Goal: Information Seeking & Learning: Understand process/instructions

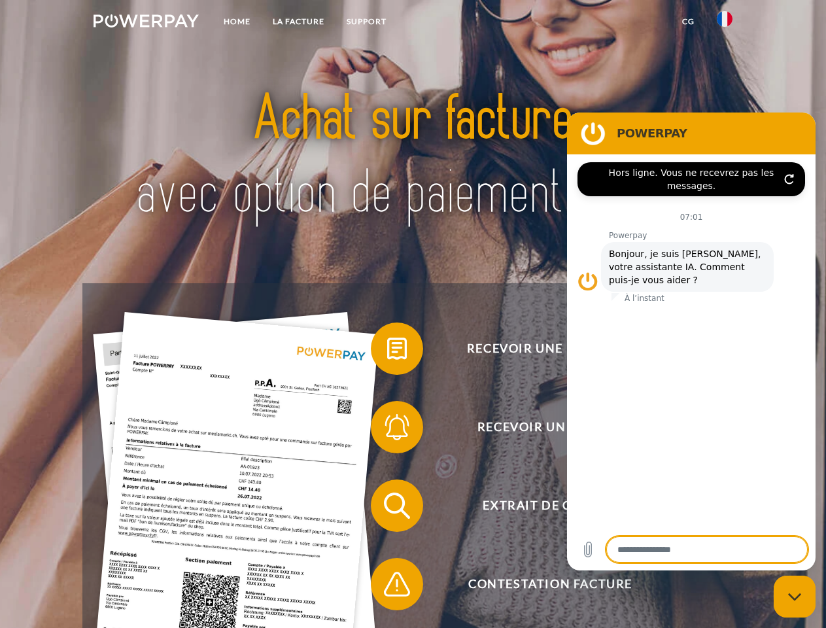
click at [146, 23] on img at bounding box center [145, 20] width 105 height 13
click at [724, 23] on img at bounding box center [724, 19] width 16 height 16
click at [688, 22] on link "CG" at bounding box center [688, 22] width 35 height 24
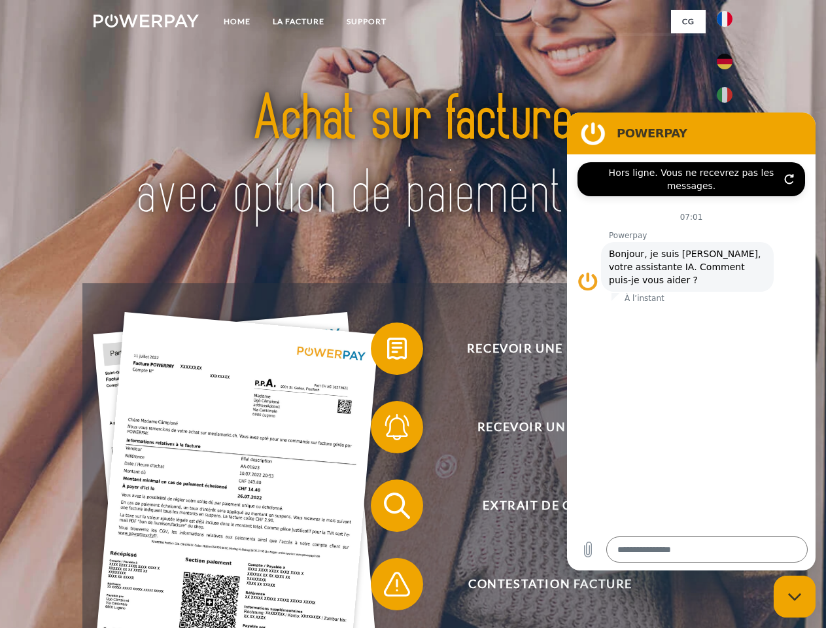
click at [387, 351] on span at bounding box center [376, 348] width 65 height 65
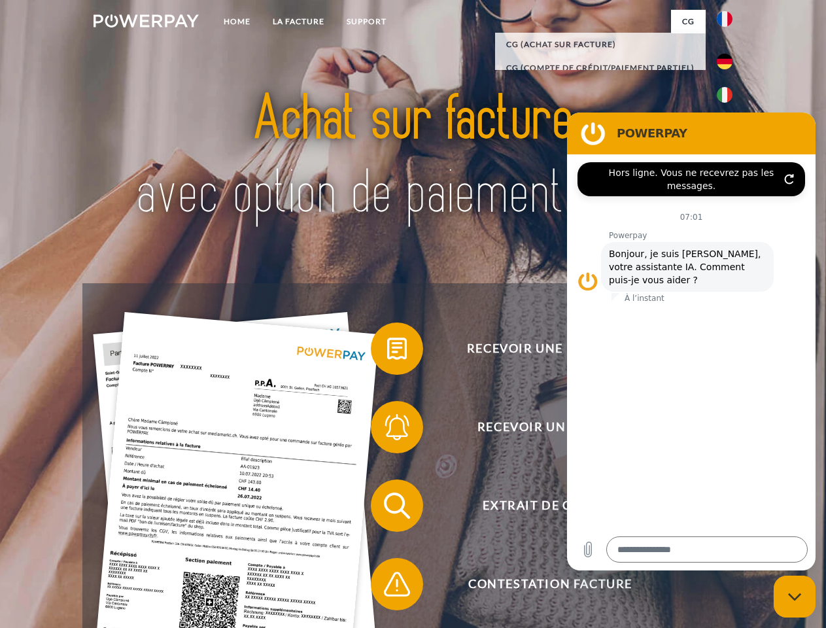
click at [387, 429] on span at bounding box center [376, 426] width 65 height 65
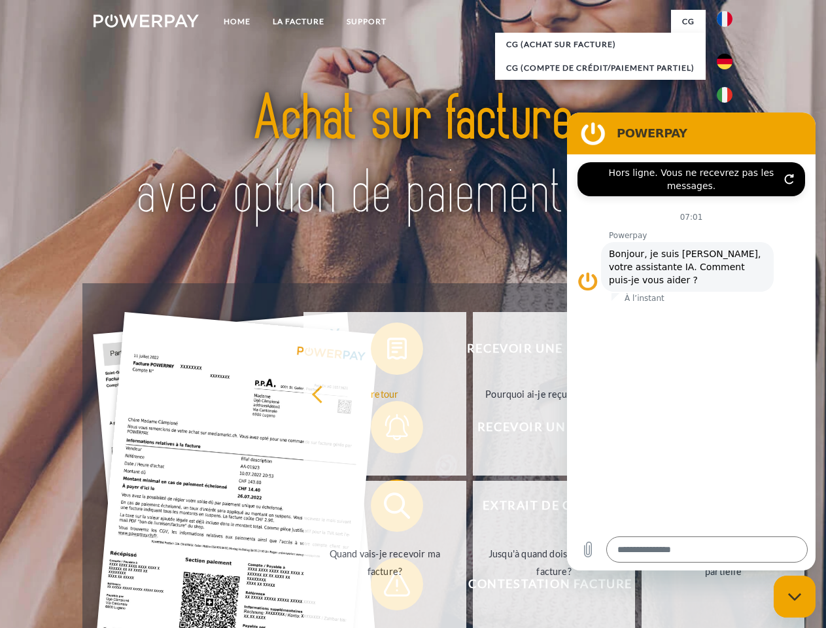
click at [473, 508] on link "Jusqu'à quand dois-je payer ma facture?" at bounding box center [554, 561] width 163 height 163
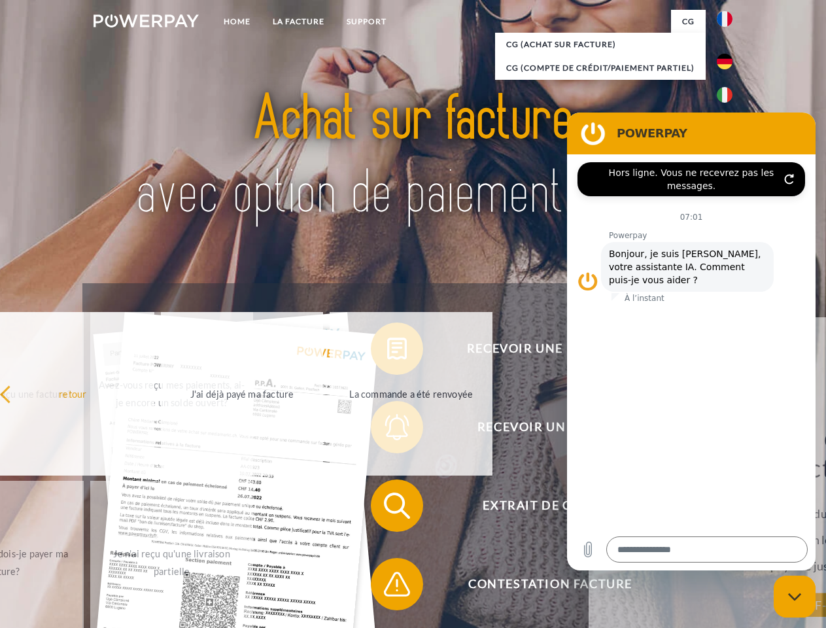
click at [387, 586] on span at bounding box center [376, 583] width 65 height 65
click at [794, 596] on icon "Fermer la fenêtre de messagerie" at bounding box center [795, 596] width 14 height 8
type textarea "*"
